Goal: Task Accomplishment & Management: Manage account settings

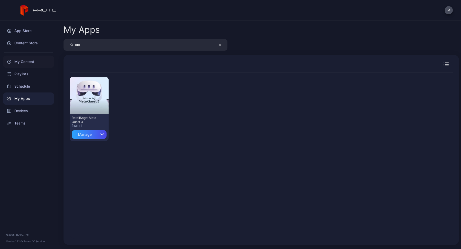
click at [38, 62] on div "My Content" at bounding box center [28, 62] width 51 height 12
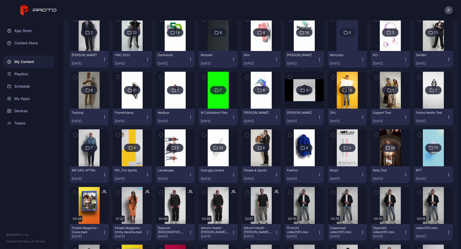
scroll to position [890, 0]
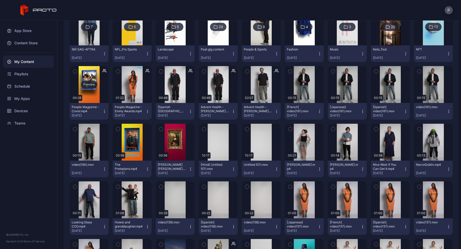
click at [117, 73] on icon "button" at bounding box center [118, 72] width 4 height 6
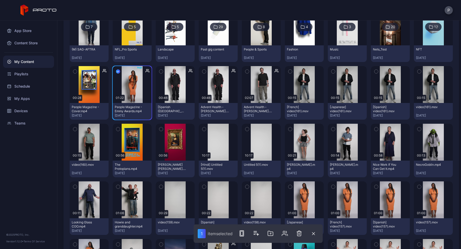
click at [75, 71] on icon "button" at bounding box center [75, 72] width 4 height 6
click at [242, 233] on rect "button" at bounding box center [243, 233] width 2 height 4
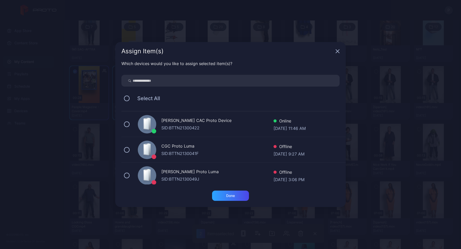
click at [252, 78] on input "search" at bounding box center [230, 81] width 218 height 12
type input "***"
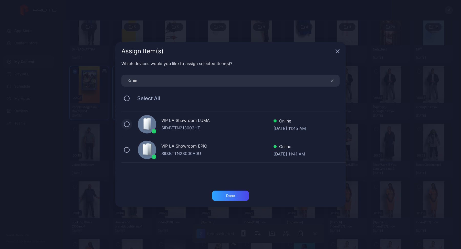
click at [128, 125] on button at bounding box center [127, 124] width 6 height 6
click at [227, 196] on div "Done" at bounding box center [230, 195] width 9 height 4
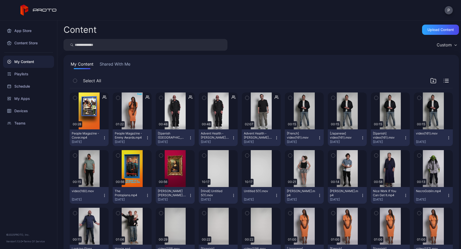
click at [116, 97] on icon "button" at bounding box center [118, 98] width 4 height 6
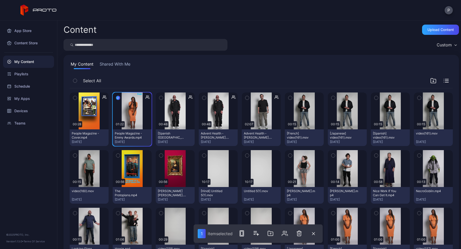
click at [75, 97] on icon "button" at bounding box center [75, 98] width 4 height 6
click at [244, 232] on icon "button" at bounding box center [243, 233] width 6 height 6
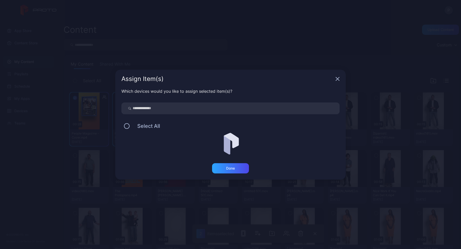
click at [174, 102] on div "Which devices would you like to assign selected item(s)? Select All" at bounding box center [230, 125] width 230 height 75
click at [174, 108] on input "search" at bounding box center [230, 108] width 218 height 12
type input "***"
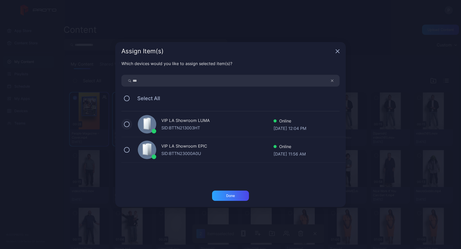
click at [128, 124] on button at bounding box center [127, 124] width 6 height 6
click at [231, 196] on div "Done" at bounding box center [230, 195] width 9 height 4
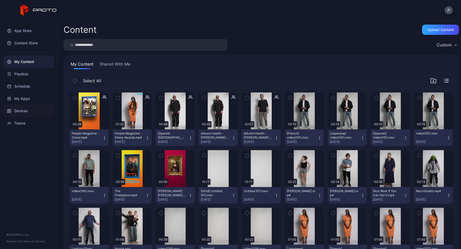
click at [23, 113] on div "Devices" at bounding box center [28, 111] width 51 height 12
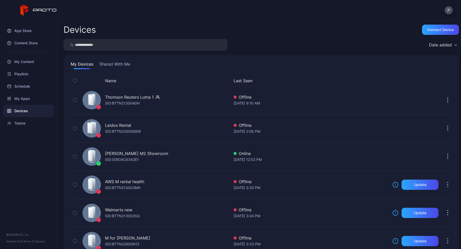
click at [128, 45] on input "search" at bounding box center [145, 45] width 164 height 12
type input "***"
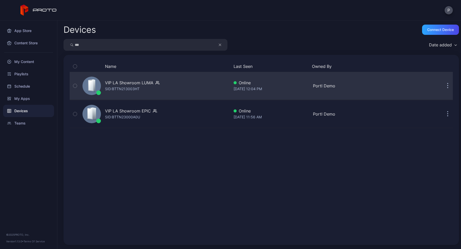
click at [127, 84] on div "VIP LA Showroom LUMA" at bounding box center [129, 83] width 48 height 6
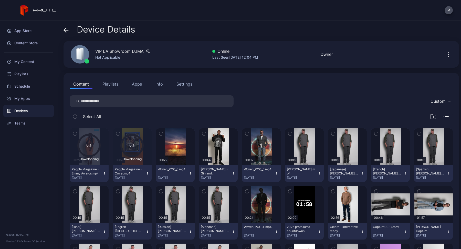
click at [74, 135] on icon "button" at bounding box center [75, 134] width 4 height 6
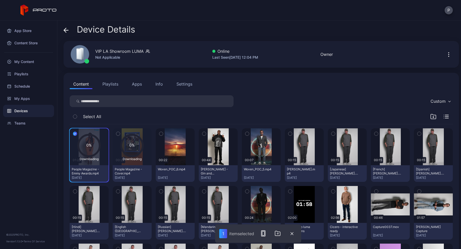
click at [116, 135] on icon "button" at bounding box center [118, 134] width 4 height 6
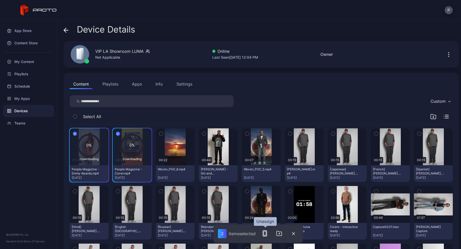
click at [265, 233] on icon "button" at bounding box center [265, 233] width 6 height 6
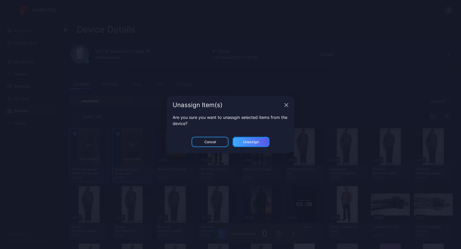
click at [261, 143] on div "Unassign" at bounding box center [250, 142] width 37 height 10
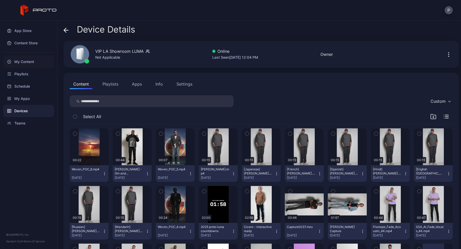
click at [32, 61] on div "My Content" at bounding box center [28, 62] width 51 height 12
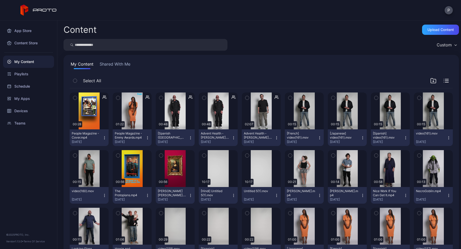
click at [75, 98] on icon "button" at bounding box center [75, 98] width 4 height 6
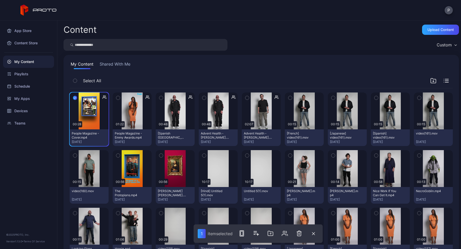
click at [115, 96] on button "button" at bounding box center [118, 97] width 11 height 11
click at [243, 233] on icon "button" at bounding box center [243, 233] width 6 height 6
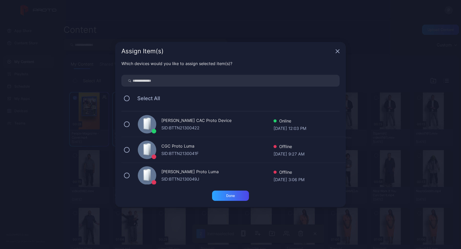
click at [170, 79] on input "search" at bounding box center [230, 81] width 218 height 12
type input "***"
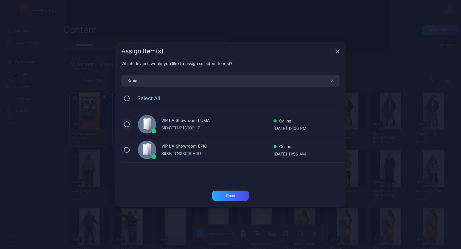
click at [127, 123] on button at bounding box center [127, 124] width 6 height 6
click at [229, 198] on div "Done" at bounding box center [230, 195] width 37 height 10
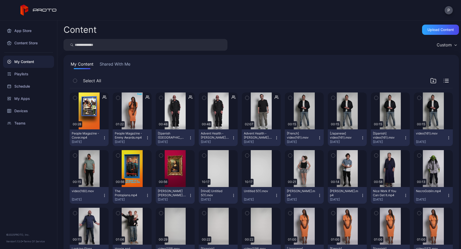
click at [289, 30] on div "Content Upload Content" at bounding box center [260, 30] width 395 height 10
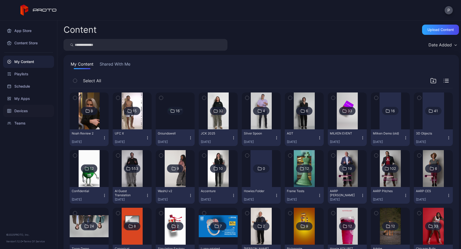
scroll to position [890, 0]
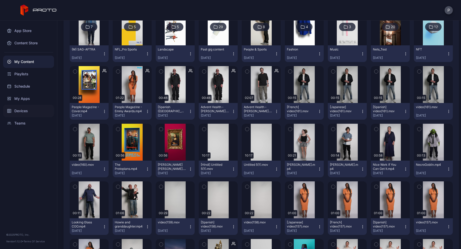
click at [22, 107] on div "Devices" at bounding box center [28, 111] width 51 height 12
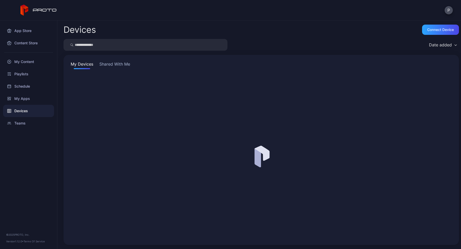
click at [89, 46] on input "search" at bounding box center [145, 45] width 164 height 12
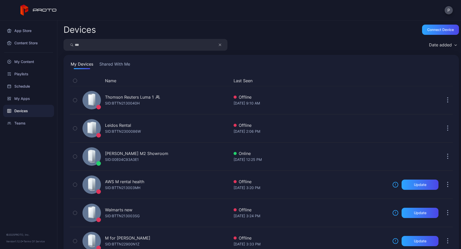
type input "***"
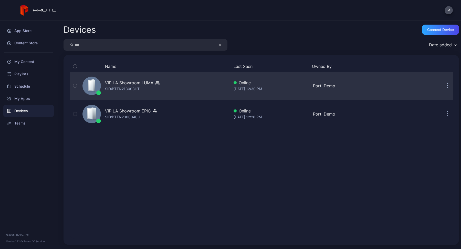
click at [132, 88] on div "SID: BTTN213003HT" at bounding box center [122, 89] width 35 height 6
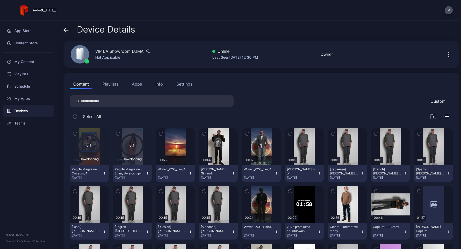
click at [74, 135] on icon "button" at bounding box center [75, 134] width 4 height 6
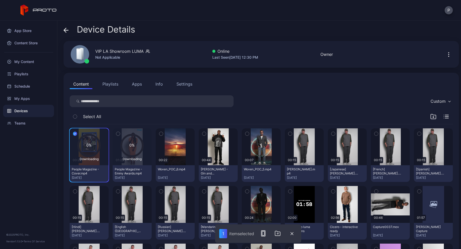
click at [116, 134] on icon "button" at bounding box center [118, 134] width 4 height 6
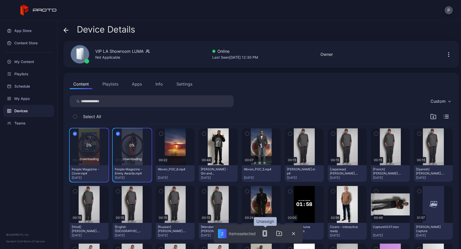
click at [266, 237] on button "button" at bounding box center [264, 233] width 10 height 10
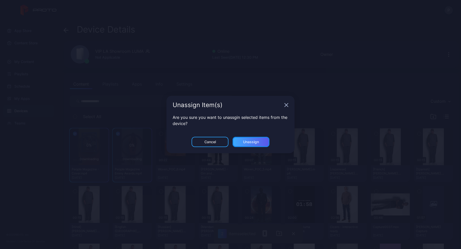
click at [247, 138] on div "Unassign" at bounding box center [250, 142] width 37 height 10
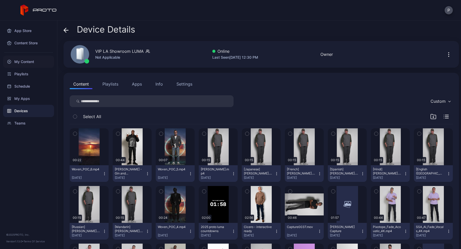
click at [29, 64] on div "My Content" at bounding box center [28, 62] width 51 height 12
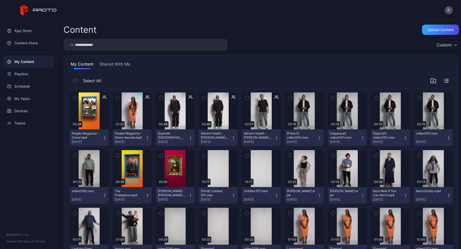
click at [75, 99] on icon "button" at bounding box center [75, 98] width 4 height 6
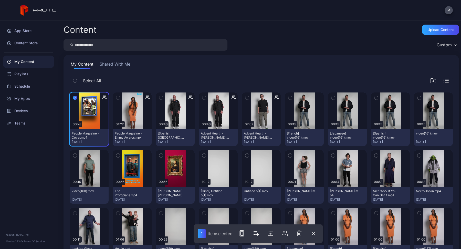
click at [118, 99] on icon "button" at bounding box center [118, 98] width 4 height 6
click at [244, 236] on rect "button" at bounding box center [243, 233] width 4 height 6
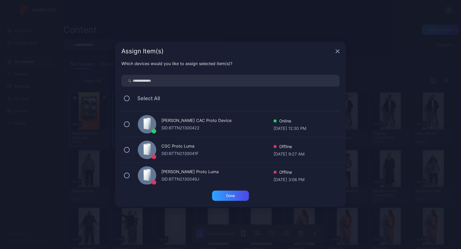
click at [152, 82] on input "search" at bounding box center [230, 81] width 218 height 12
type input "***"
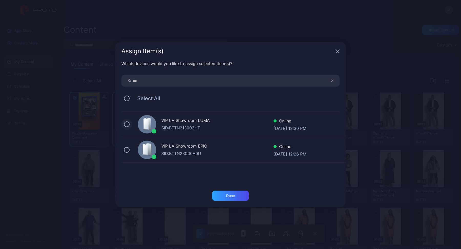
click at [127, 126] on button at bounding box center [127, 124] width 6 height 6
click at [233, 200] on div "Done" at bounding box center [230, 195] width 37 height 10
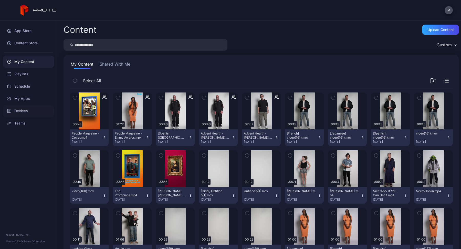
click at [25, 111] on div "Devices" at bounding box center [28, 111] width 51 height 12
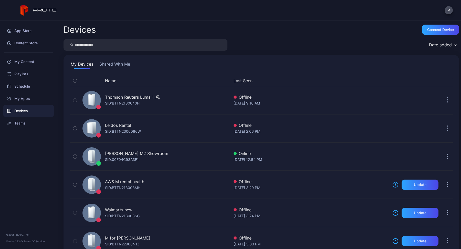
click at [142, 46] on input "search" at bounding box center [145, 45] width 164 height 12
type input "***"
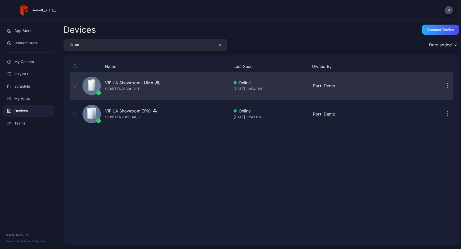
click at [145, 83] on div "VIP LA Showroom LUMA" at bounding box center [129, 83] width 48 height 6
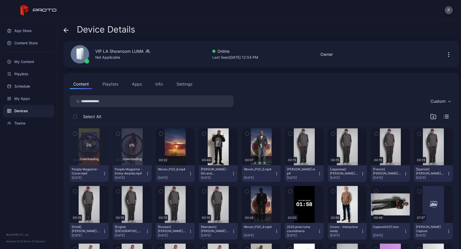
click at [76, 134] on icon "button" at bounding box center [75, 134] width 4 height 6
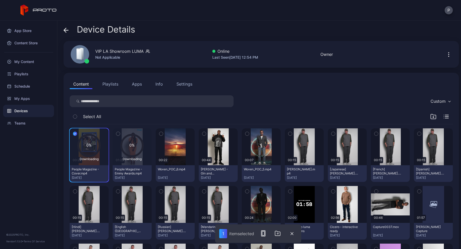
click at [116, 134] on icon "button" at bounding box center [118, 134] width 4 height 6
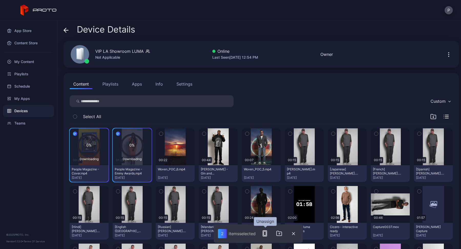
click at [266, 234] on rect "button" at bounding box center [264, 233] width 2 height 4
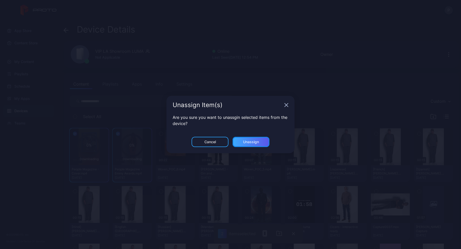
click at [246, 143] on div "Unassign" at bounding box center [251, 142] width 16 height 4
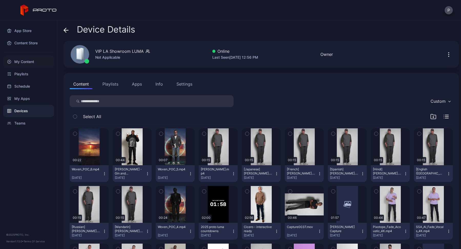
click at [26, 59] on div "My Content" at bounding box center [28, 62] width 51 height 12
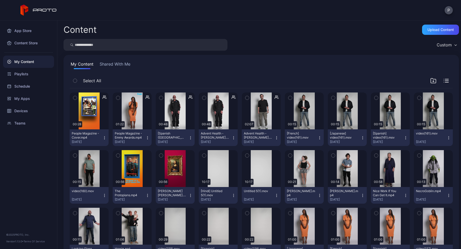
click at [118, 98] on icon "button" at bounding box center [118, 98] width 4 height 6
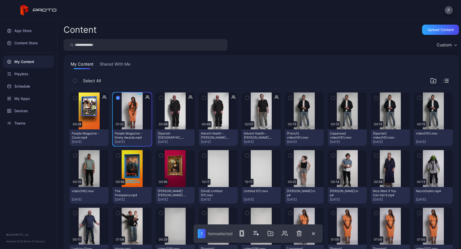
click at [77, 97] on icon "button" at bounding box center [75, 98] width 4 height 6
click at [244, 232] on icon "button" at bounding box center [243, 233] width 6 height 6
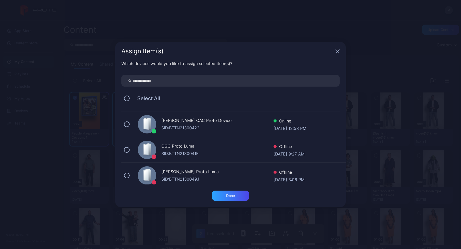
click at [235, 81] on input "search" at bounding box center [230, 81] width 218 height 12
type input "***"
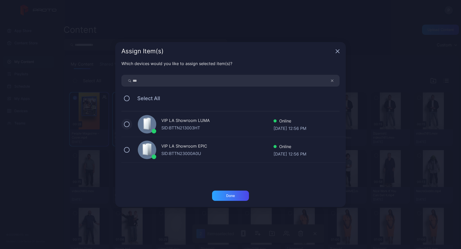
click at [129, 125] on button at bounding box center [127, 124] width 6 height 6
click at [234, 193] on div "Done" at bounding box center [230, 195] width 9 height 4
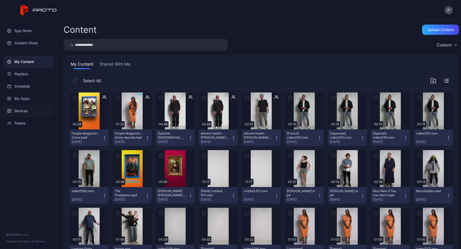
click at [32, 111] on div "Devices" at bounding box center [28, 111] width 51 height 12
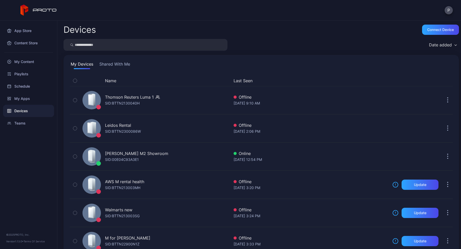
click at [96, 47] on input "search" at bounding box center [145, 45] width 164 height 12
type input "***"
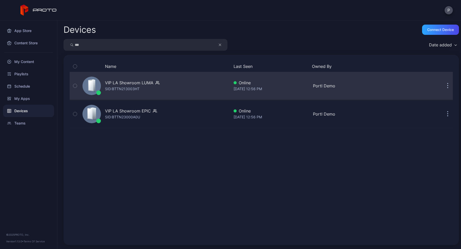
click at [118, 89] on div "SID: BTTN213003HT" at bounding box center [122, 89] width 35 height 6
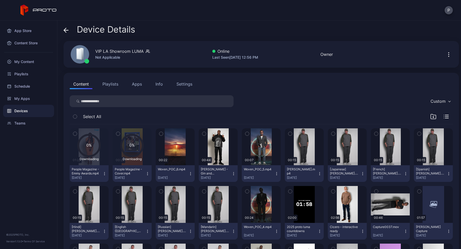
click at [448, 56] on icon "button" at bounding box center [448, 56] width 1 height 1
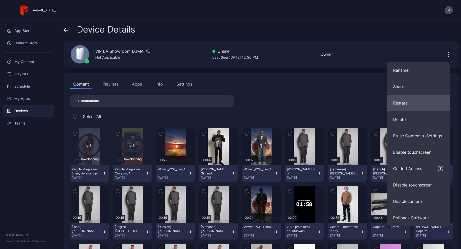
click at [415, 107] on button "Restart" at bounding box center [418, 103] width 63 height 16
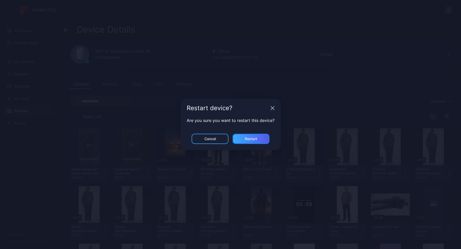
click at [252, 140] on div "Restart" at bounding box center [251, 139] width 12 height 4
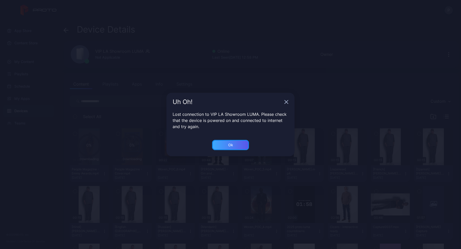
click at [236, 143] on div "Ok" at bounding box center [230, 145] width 37 height 10
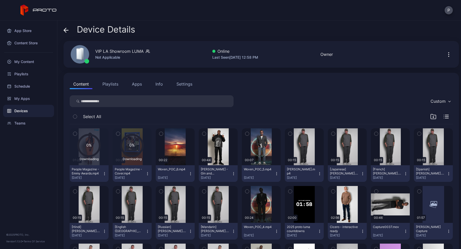
click at [74, 135] on icon "button" at bounding box center [75, 134] width 4 height 6
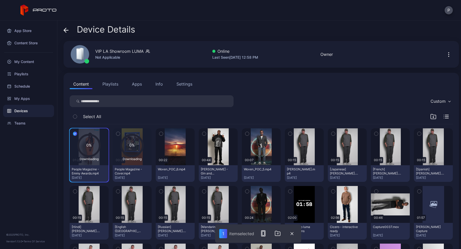
click at [118, 134] on icon "button" at bounding box center [118, 134] width 4 height 6
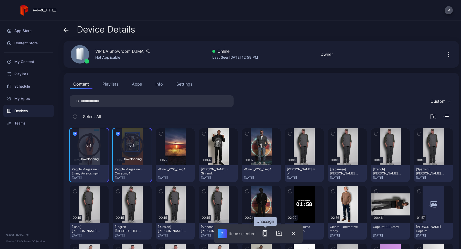
click at [263, 232] on icon "button" at bounding box center [265, 233] width 6 height 6
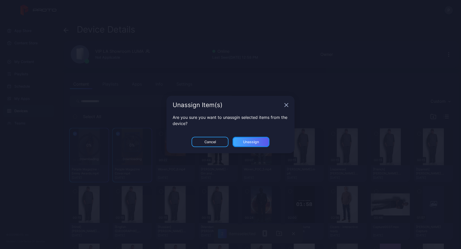
click at [253, 144] on div "Unassign" at bounding box center [251, 142] width 16 height 4
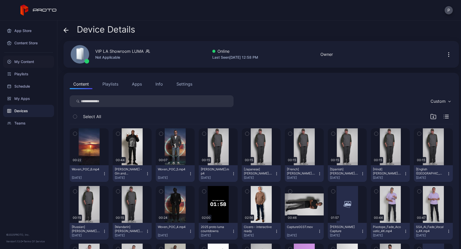
click at [29, 60] on div "My Content" at bounding box center [28, 62] width 51 height 12
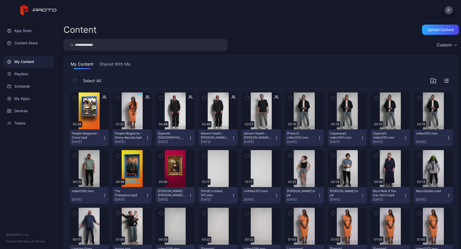
click at [73, 98] on icon "button" at bounding box center [75, 98] width 4 height 6
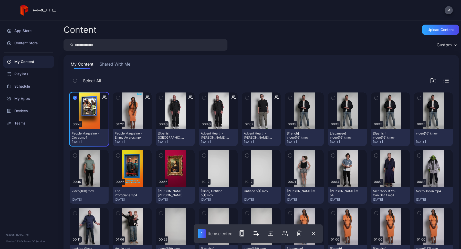
click at [116, 98] on icon "button" at bounding box center [118, 98] width 4 height 6
click at [243, 231] on rect "button" at bounding box center [243, 233] width 2 height 4
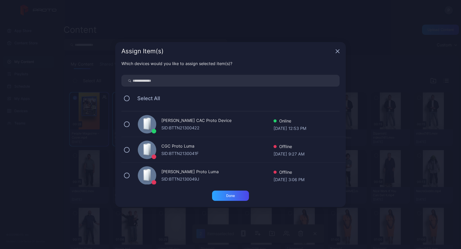
click at [210, 82] on input "search" at bounding box center [230, 81] width 218 height 12
type input "***"
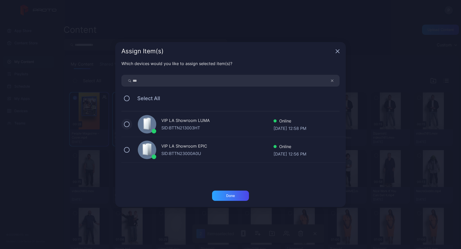
click at [126, 124] on button at bounding box center [127, 124] width 6 height 6
click at [219, 196] on div "Done" at bounding box center [230, 195] width 37 height 10
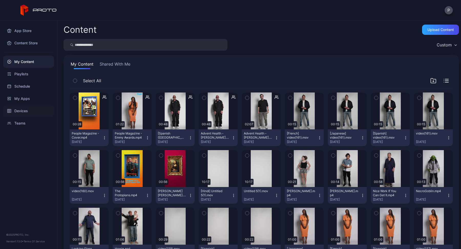
click at [25, 115] on div "Devices" at bounding box center [28, 111] width 51 height 12
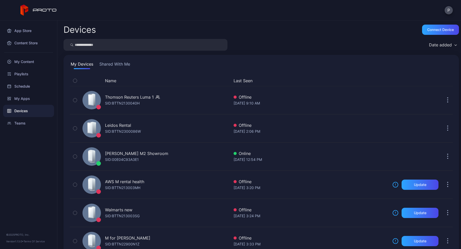
click at [101, 45] on input "search" at bounding box center [145, 45] width 164 height 12
type input "***"
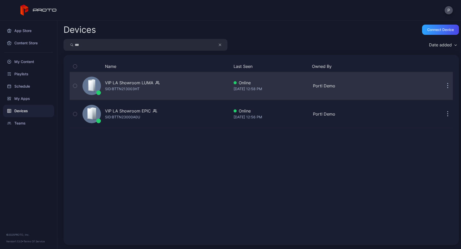
click at [123, 83] on div "VIP LA Showroom LUMA" at bounding box center [129, 83] width 48 height 6
